Goal: Find specific fact: Find specific fact

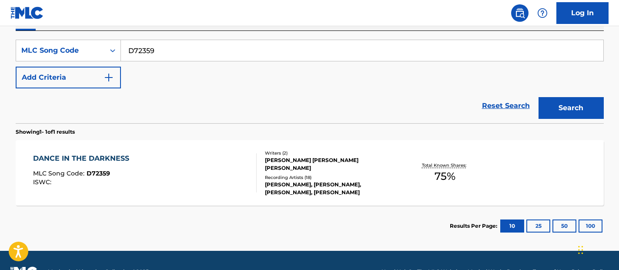
click at [231, 49] on input "D72359" at bounding box center [362, 50] width 482 height 21
paste input "AA4WVO"
type input "AA4WVO"
click at [555, 117] on button "Search" at bounding box center [571, 108] width 65 height 22
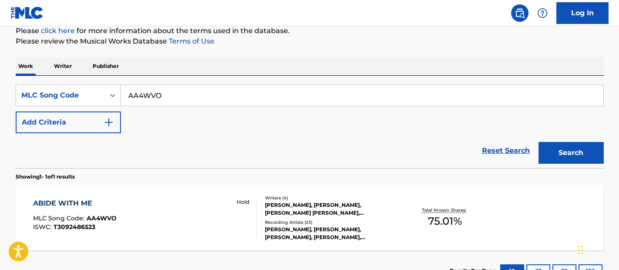
scroll to position [154, 0]
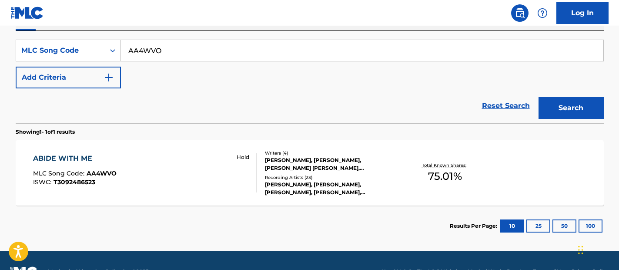
click at [216, 166] on div "ABIDE WITH ME MLC Song Code : AA4WVO ISWC : T3092486523 Hold" at bounding box center [145, 172] width 224 height 39
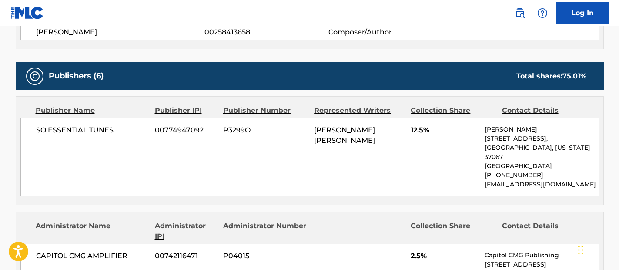
scroll to position [376, 0]
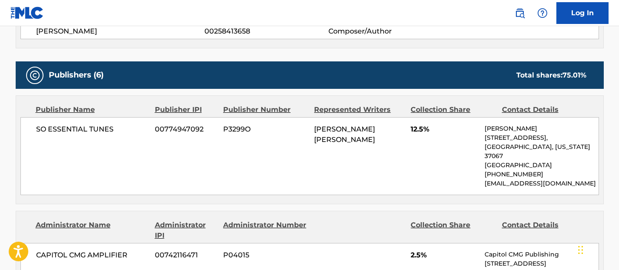
drag, startPoint x: 519, startPoint y: 179, endPoint x: 482, endPoint y: 175, distance: 37.6
click at [482, 175] on div "SO ESSENTIAL TUNES 00774947092 P3299O [PERSON_NAME] [PERSON_NAME] 12.5% [PERSON…" at bounding box center [309, 156] width 579 height 78
copy p "[EMAIL_ADDRESS][DOMAIN_NAME]"
